Goal: Answer question/provide support: Share knowledge or assist other users

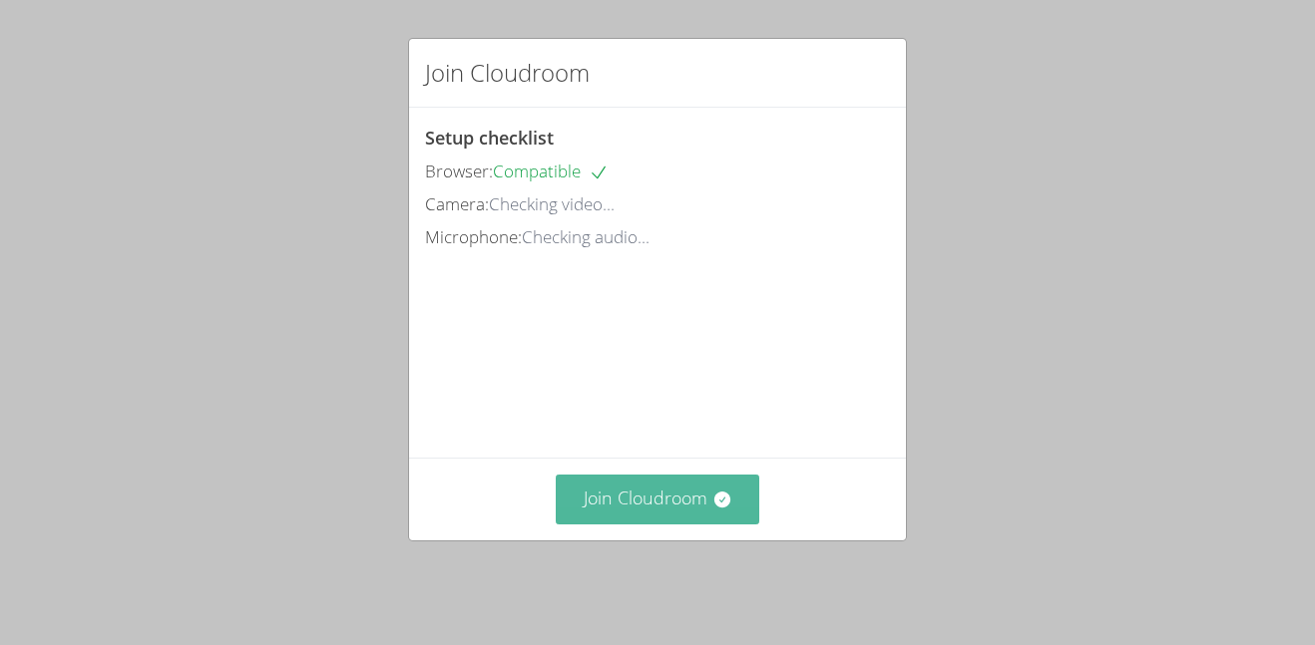
click at [663, 517] on button "Join Cloudroom" at bounding box center [658, 499] width 204 height 49
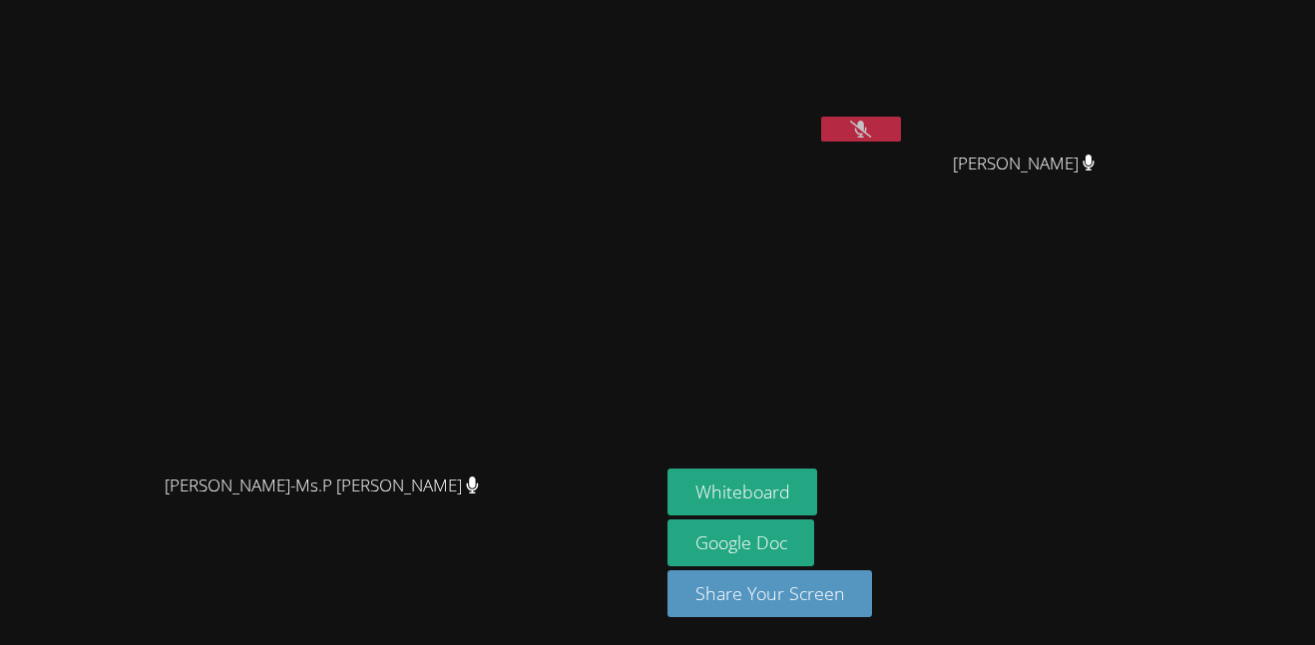
click at [871, 124] on icon at bounding box center [860, 129] width 21 height 17
click at [901, 139] on button at bounding box center [861, 129] width 80 height 25
click at [871, 127] on icon at bounding box center [860, 129] width 21 height 17
click at [901, 137] on button at bounding box center [861, 129] width 80 height 25
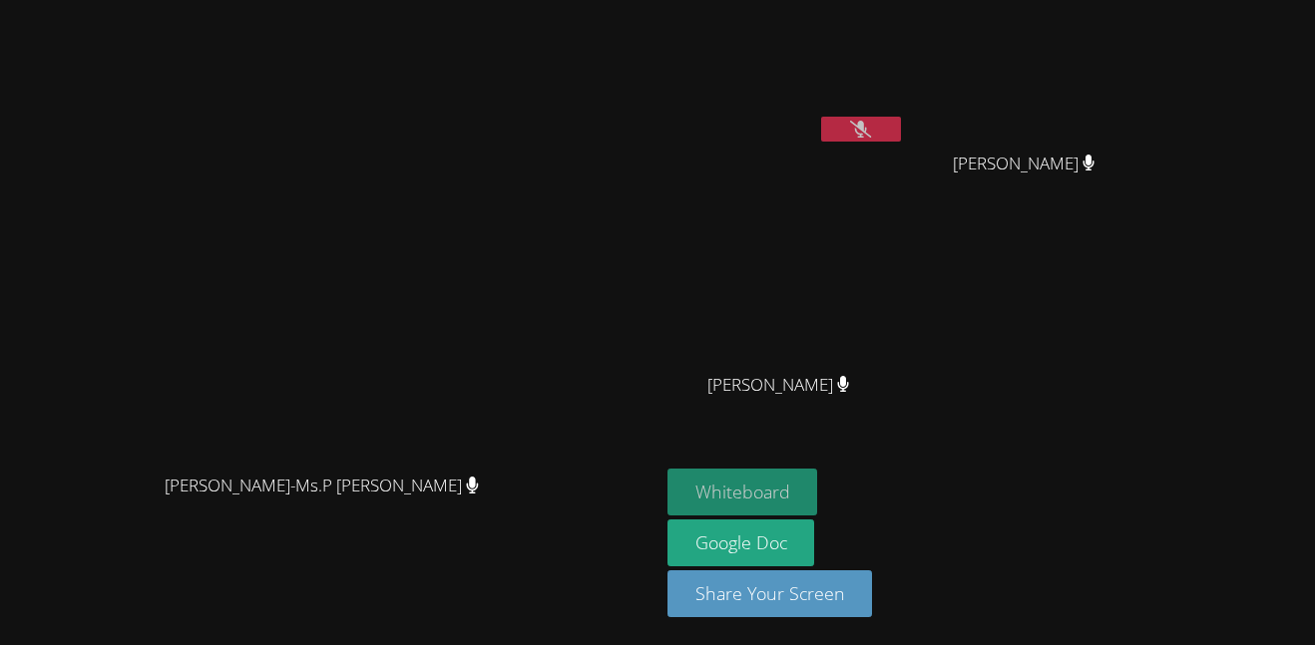
click at [818, 486] on button "Whiteboard" at bounding box center [742, 492] width 151 height 47
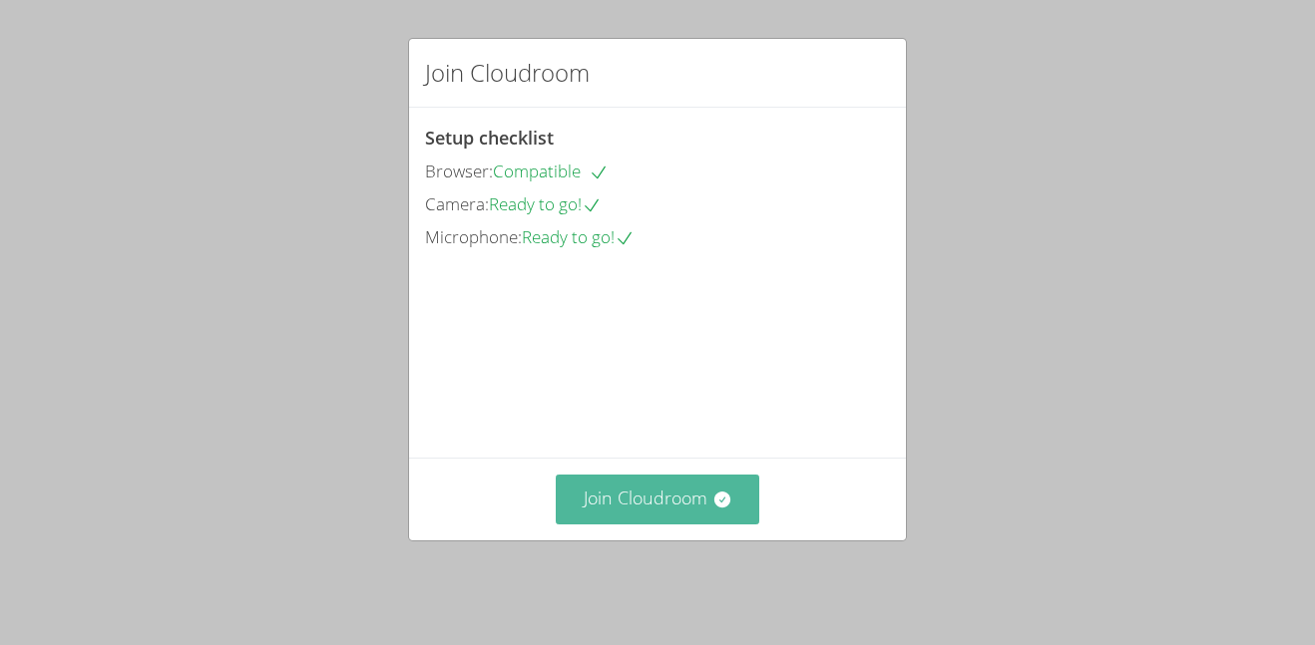
click at [672, 501] on button "Join Cloudroom" at bounding box center [658, 499] width 204 height 49
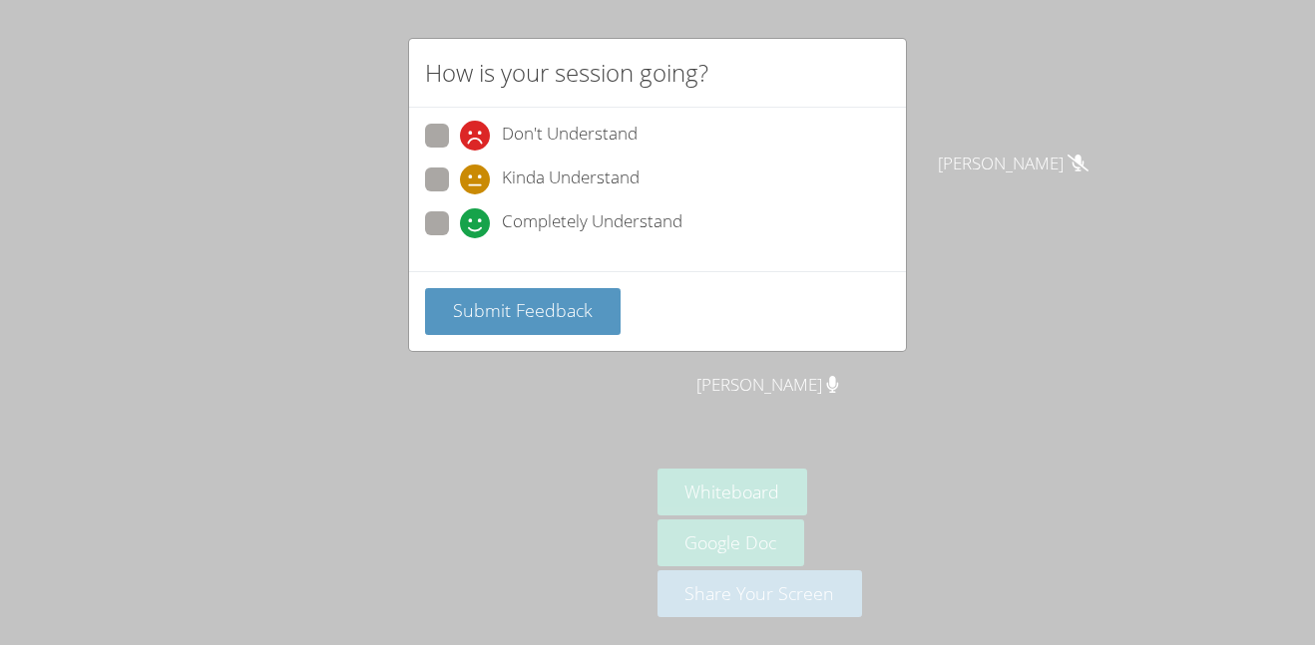
click at [459, 176] on label "Kinda Understand" at bounding box center [532, 181] width 214 height 27
click at [460, 176] on input "Kinda Understand" at bounding box center [468, 176] width 17 height 17
radio input "true"
click at [485, 314] on span "Submit Feedback" at bounding box center [523, 310] width 140 height 24
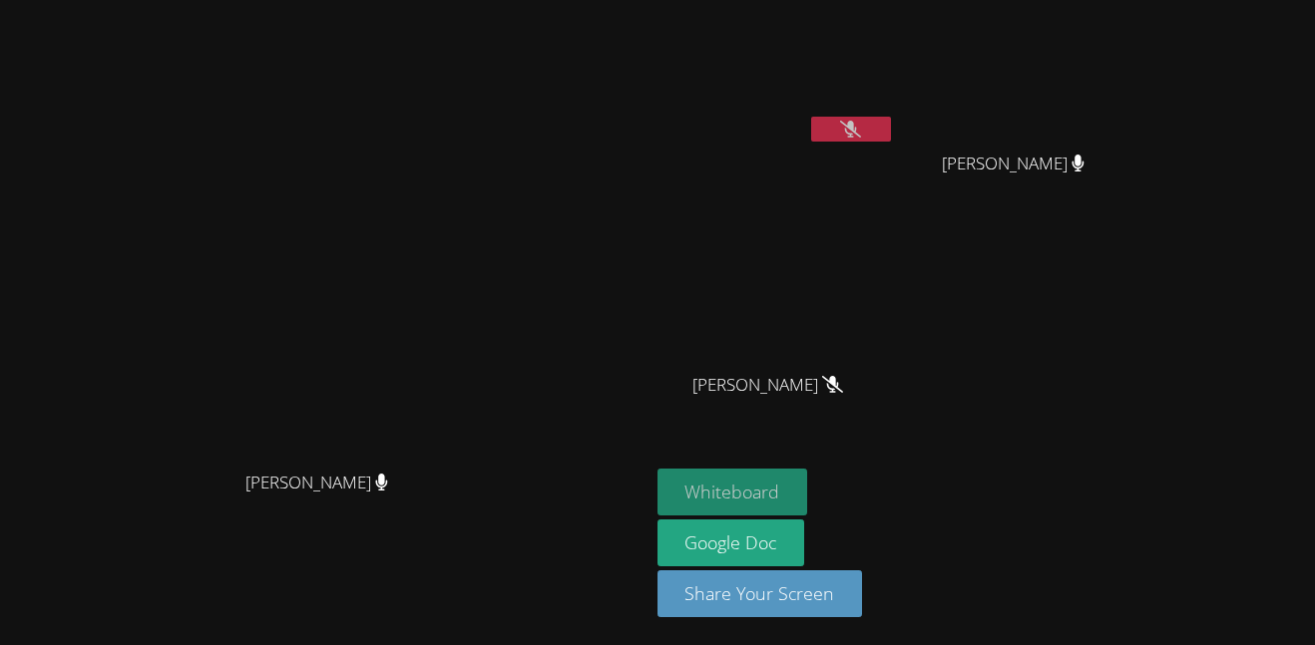
click at [808, 487] on button "Whiteboard" at bounding box center [732, 492] width 151 height 47
